Goal: Book appointment/travel/reservation

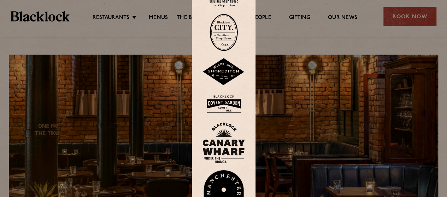
click at [159, 12] on div at bounding box center [223, 98] width 447 height 197
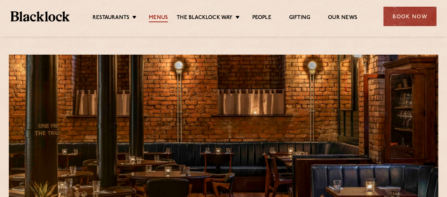
click at [158, 17] on link "Menus" at bounding box center [158, 18] width 19 height 8
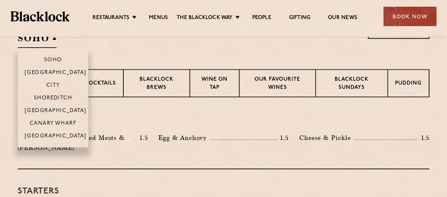
scroll to position [224, 0]
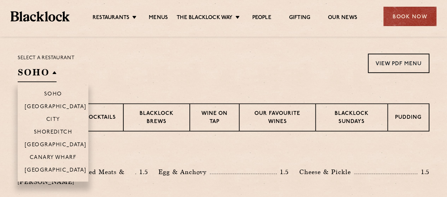
click at [50, 67] on h2 "SOHO" at bounding box center [37, 74] width 39 height 16
click at [52, 165] on li "[GEOGRAPHIC_DATA]" at bounding box center [53, 173] width 71 height 18
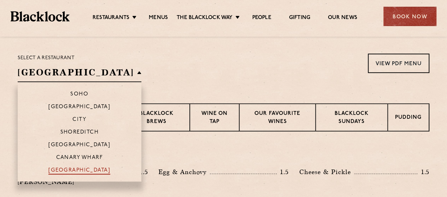
click at [54, 168] on p "[GEOGRAPHIC_DATA]" at bounding box center [79, 171] width 62 height 7
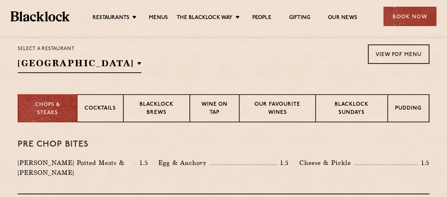
scroll to position [236, 0]
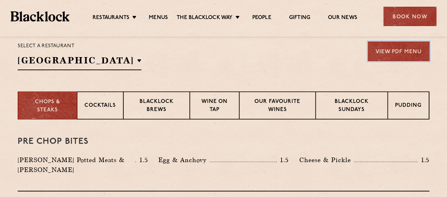
click at [403, 53] on link "View PDF Menu" at bounding box center [398, 51] width 61 height 19
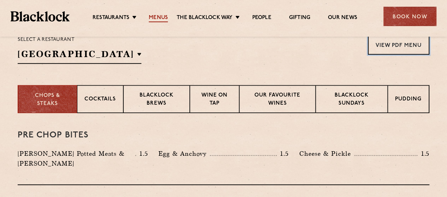
scroll to position [246, 0]
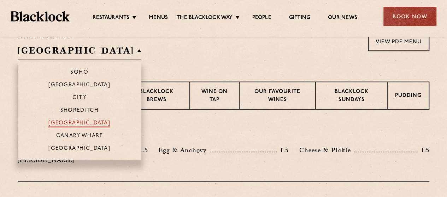
click at [59, 121] on p "[GEOGRAPHIC_DATA]" at bounding box center [79, 123] width 62 height 7
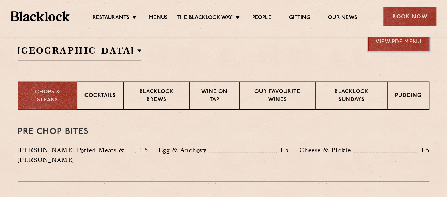
click at [402, 44] on link "View PDF Menu" at bounding box center [398, 41] width 61 height 19
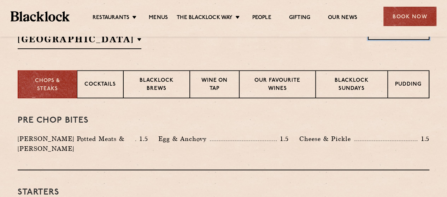
scroll to position [257, 0]
click at [349, 82] on p "Blacklock Sundays" at bounding box center [351, 85] width 57 height 17
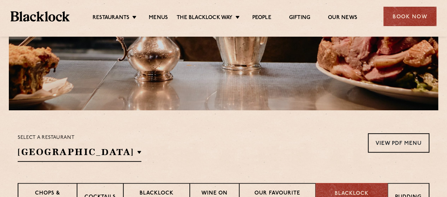
scroll to position [144, 0]
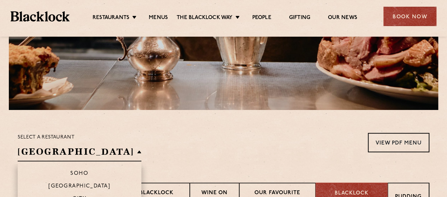
click at [118, 151] on h2 "[GEOGRAPHIC_DATA]" at bounding box center [80, 154] width 124 height 16
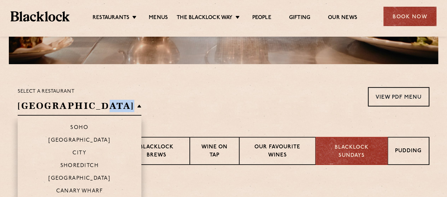
scroll to position [191, 0]
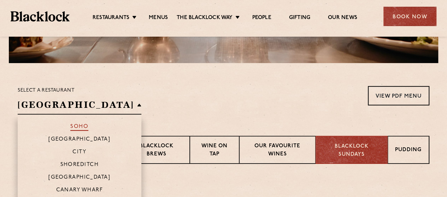
click at [70, 125] on p "Soho" at bounding box center [79, 127] width 18 height 7
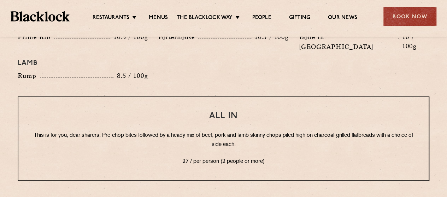
scroll to position [852, 0]
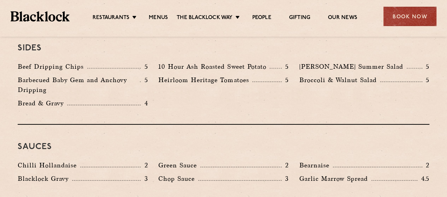
scroll to position [1097, 0]
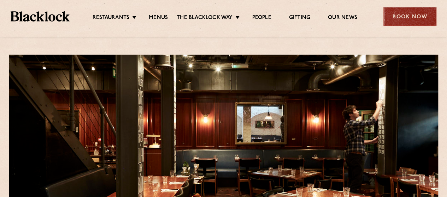
click at [417, 9] on div "Book Now" at bounding box center [409, 16] width 53 height 19
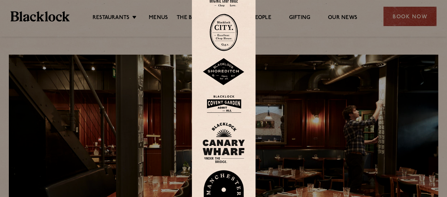
click at [407, 17] on div at bounding box center [223, 98] width 447 height 197
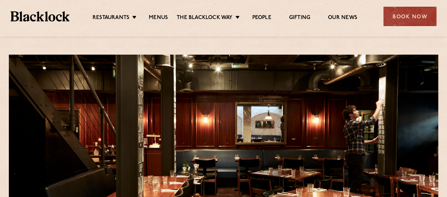
click at [407, 17] on div "Book Now" at bounding box center [409, 16] width 53 height 19
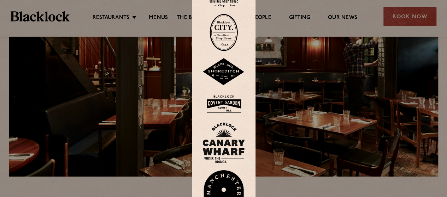
scroll to position [77, 0]
click at [230, 176] on img at bounding box center [223, 195] width 42 height 49
